Goal: Communication & Community: Answer question/provide support

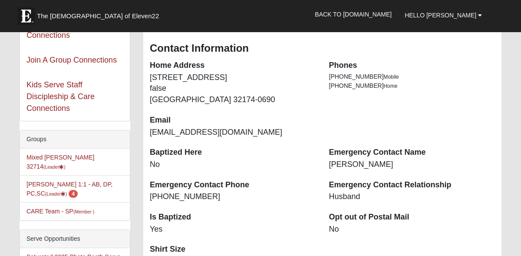
scroll to position [134, 0]
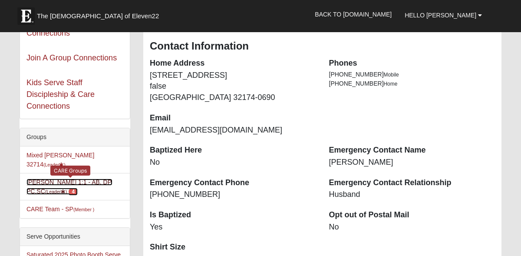
click at [69, 188] on span "4" at bounding box center [73, 192] width 9 height 8
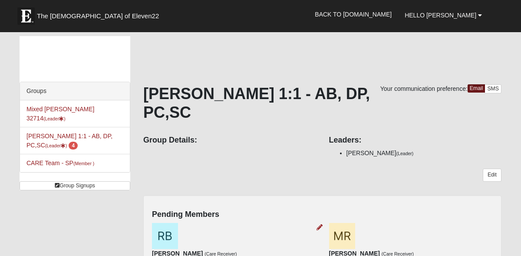
click at [167, 223] on img at bounding box center [165, 236] width 26 height 26
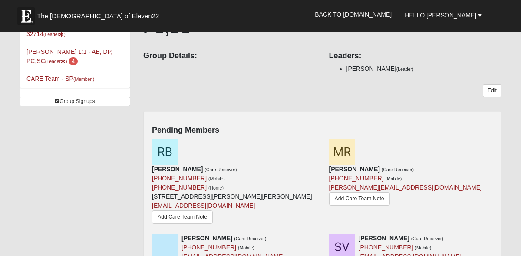
scroll to position [81, 0]
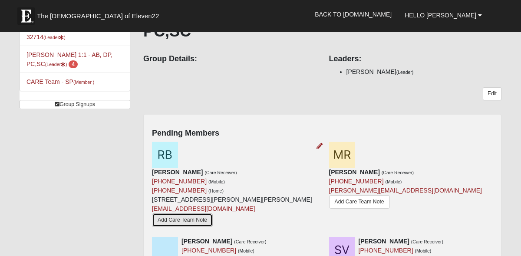
click at [213, 213] on link "Add Care Team Note" at bounding box center [182, 219] width 61 height 13
